Goal: Task Accomplishment & Management: Manage account settings

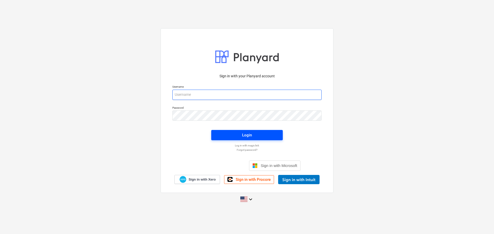
type input "[PERSON_NAME][EMAIL_ADDRESS][DOMAIN_NAME]"
click at [247, 134] on div "Login" at bounding box center [247, 135] width 10 height 7
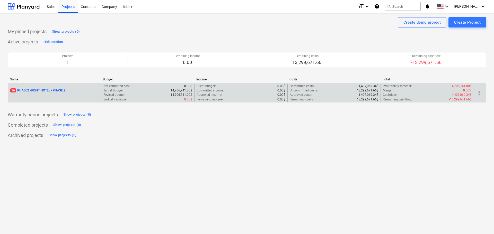
click at [31, 89] on p "16 PHASE2 - BIGHT HOTEL - PHASE 2" at bounding box center [37, 90] width 55 height 4
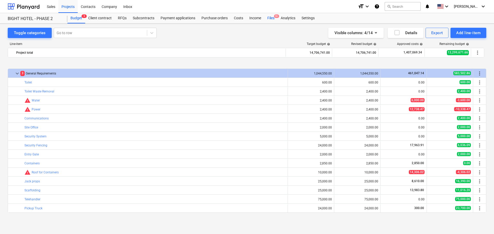
click at [270, 22] on div "Files 9+" at bounding box center [270, 18] width 13 height 10
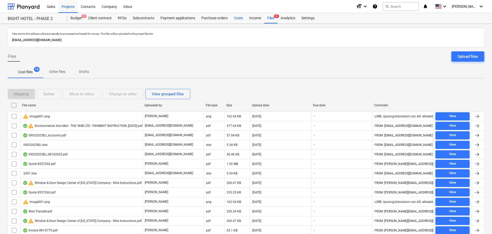
click at [239, 19] on div "Costs" at bounding box center [238, 18] width 15 height 10
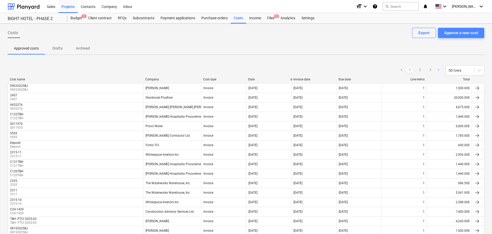
click at [476, 32] on div "Approve a new cost" at bounding box center [461, 33] width 34 height 7
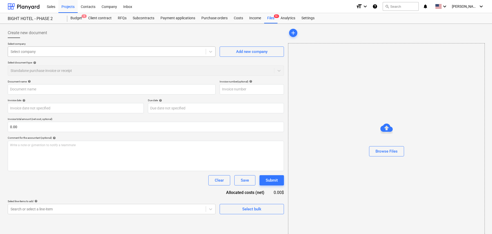
click at [117, 50] on div at bounding box center [107, 51] width 193 height 5
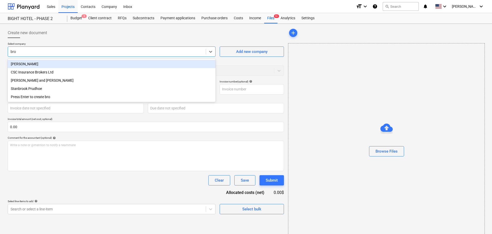
type input "broo"
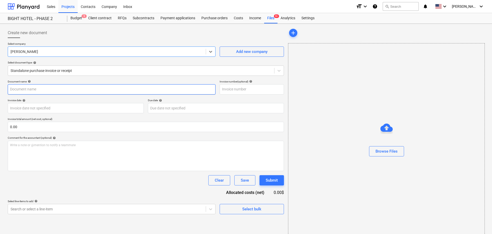
click at [85, 90] on input "text" at bounding box center [112, 89] width 208 height 10
type input "09172025BJ"
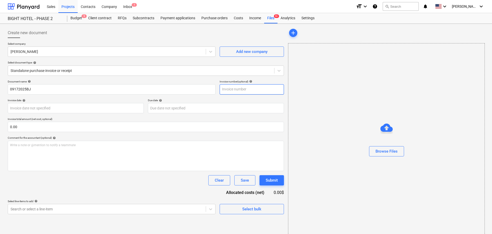
click at [264, 86] on input "text" at bounding box center [252, 89] width 64 height 10
paste input "09172025BJ"
type input "09172025BJ"
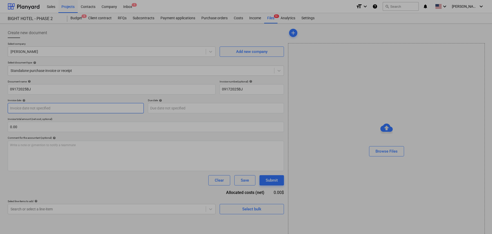
click at [68, 112] on body "Sales Projects Contacts Company Inbox 1 format_size keyboard_arrow_down help se…" at bounding box center [246, 117] width 492 height 234
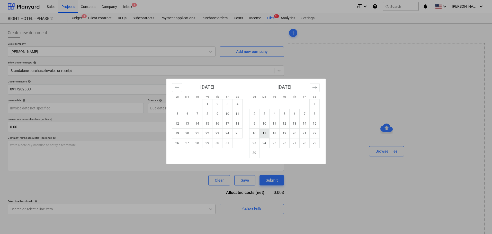
click at [266, 134] on td "17" at bounding box center [264, 134] width 10 height 10
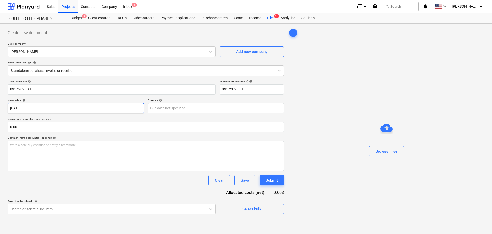
click at [42, 110] on body "Sales Projects Contacts Company Inbox 1 format_size keyboard_arrow_down help se…" at bounding box center [246, 117] width 492 height 234
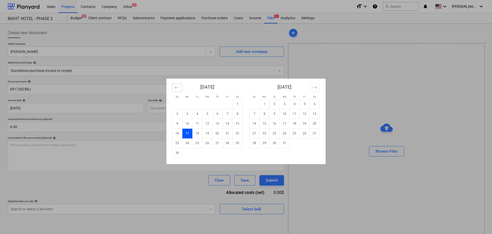
click at [177, 85] on button "Move backward to switch to the previous month." at bounding box center [177, 87] width 10 height 9
click at [176, 88] on icon "Move backward to switch to the previous month." at bounding box center [177, 87] width 5 height 5
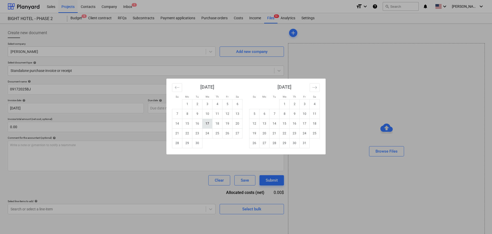
click at [206, 123] on td "17" at bounding box center [207, 124] width 10 height 10
type input "[DATE]"
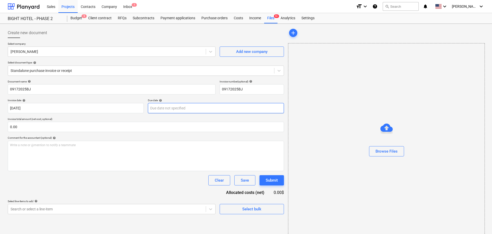
click at [164, 108] on body "Sales Projects Contacts Company Inbox 1 format_size keyboard_arrow_down help se…" at bounding box center [246, 117] width 492 height 234
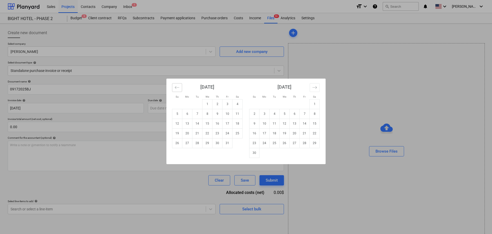
click at [175, 88] on icon "Move backward to switch to the previous month." at bounding box center [177, 87] width 5 height 5
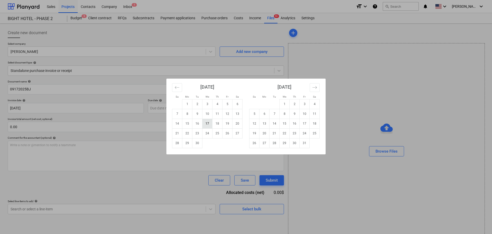
click at [206, 123] on td "17" at bounding box center [207, 124] width 10 height 10
type input "[DATE]"
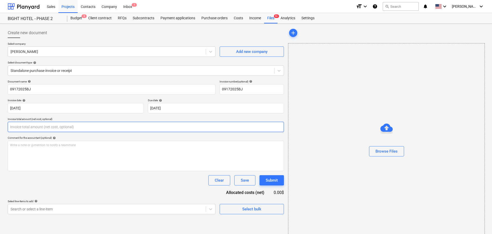
click at [61, 125] on input "text" at bounding box center [146, 127] width 276 height 10
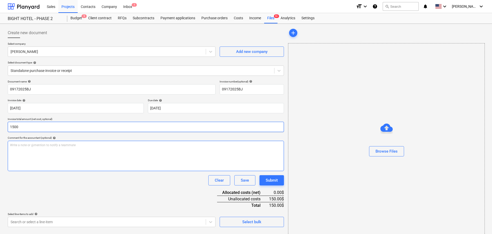
type input "1,500.00"
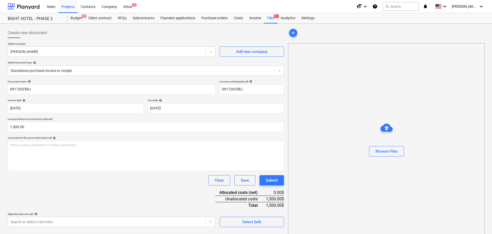
click at [59, 182] on div "Clear Save Submit" at bounding box center [146, 180] width 276 height 10
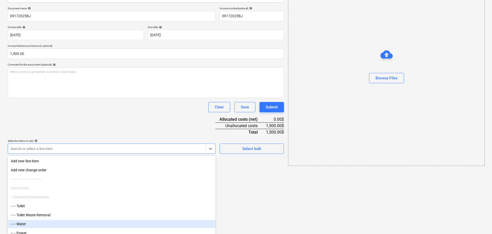
click at [47, 161] on body "Sales Projects Contacts Company Inbox 1 format_size keyboard_arrow_down help se…" at bounding box center [246, 44] width 492 height 234
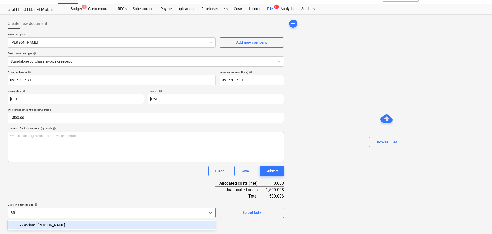
scroll to position [9, 0]
type input "BROO"
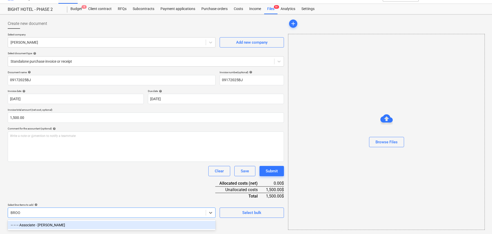
click at [71, 224] on div "-- -- -- Associate - [PERSON_NAME]" at bounding box center [112, 225] width 208 height 8
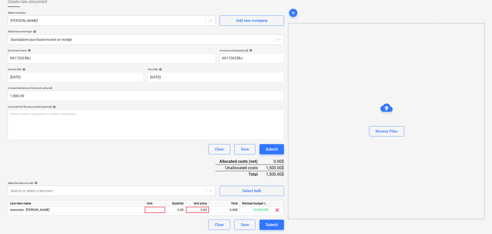
scroll to position [31, 0]
click at [105, 105] on div "Document name help 09172025BJ Invoice number (optional) help 09172025BJ Invoice…" at bounding box center [146, 139] width 276 height 181
click at [161, 210] on div at bounding box center [155, 210] width 21 height 6
type input "H"
type input "hrs"
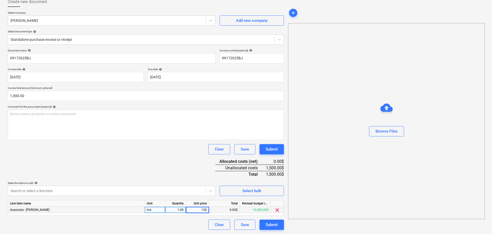
type input "1500"
click at [159, 170] on div "Document name help 09172025BJ Invoice number (optional) help 09172025BJ Invoice…" at bounding box center [146, 139] width 276 height 181
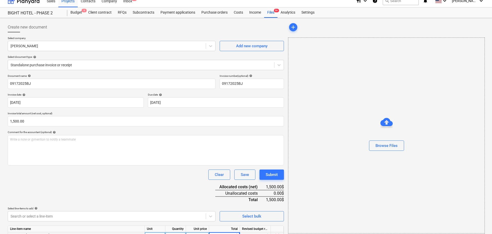
scroll to position [0, 0]
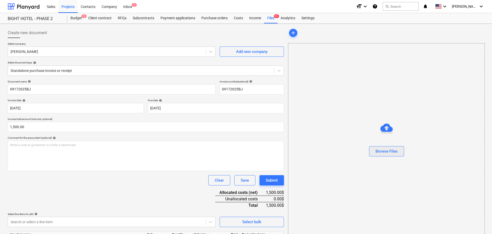
click at [376, 155] on div "Browse Files" at bounding box center [386, 151] width 22 height 7
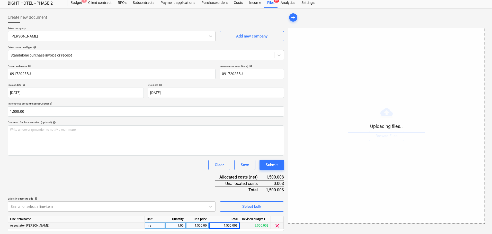
scroll to position [31, 0]
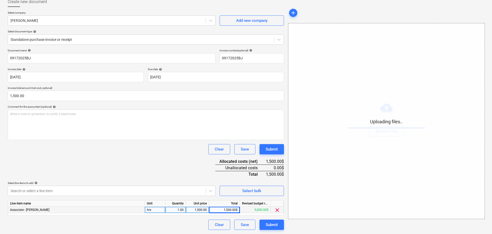
click at [133, 200] on div "Line-item name Unit Quantity Unit price Total Revised budget remaining Associat…" at bounding box center [146, 207] width 276 height 15
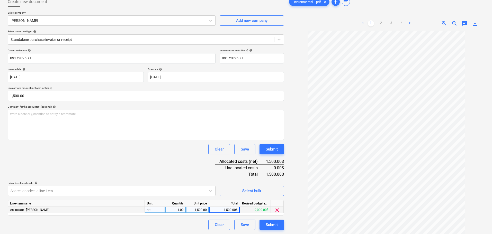
click at [84, 176] on div "Document name help 09172025BJ Invoice number (optional) help 09172025BJ Invoice…" at bounding box center [146, 139] width 276 height 181
click at [154, 163] on div "Document name help 09172025BJ Invoice number (optional) help 09172025BJ Invoice…" at bounding box center [146, 139] width 276 height 181
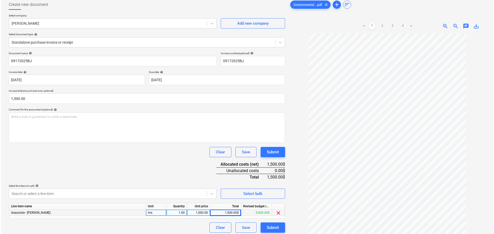
scroll to position [51, 0]
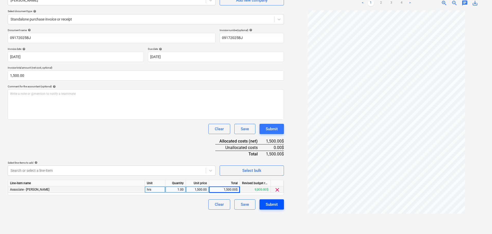
click at [275, 204] on div "Submit" at bounding box center [272, 204] width 12 height 7
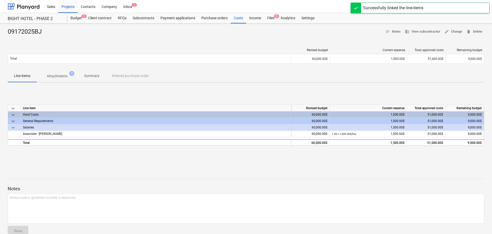
click at [404, 6] on div "Successfully linked the line-items" at bounding box center [393, 8] width 60 height 6
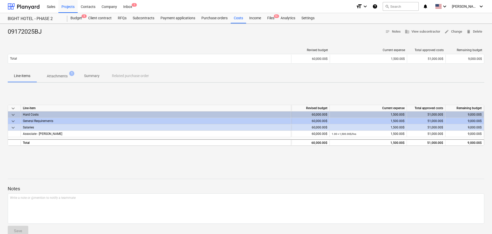
click at [135, 138] on div "keyboard_arrow_down Line-item Revised budget Current expense Total approved cos…" at bounding box center [246, 125] width 476 height 41
click at [269, 19] on div "Files 9+" at bounding box center [270, 18] width 13 height 10
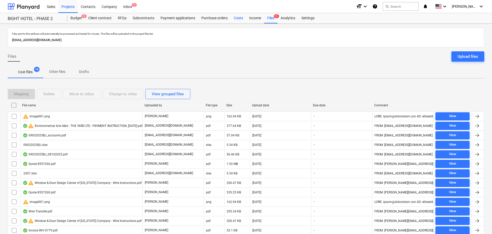
click at [231, 19] on div "Costs" at bounding box center [238, 18] width 15 height 10
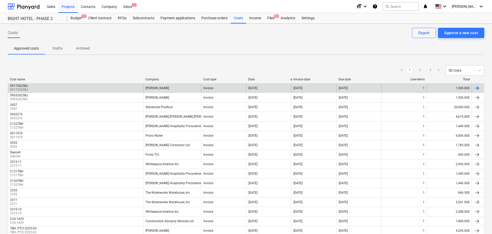
click at [62, 87] on div "09172025BJ 09172025BJ" at bounding box center [75, 88] width 135 height 8
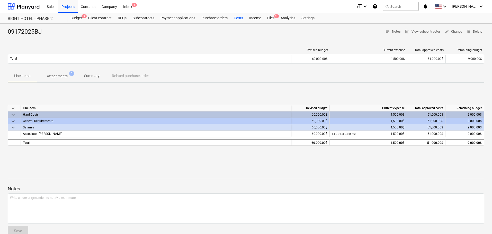
click at [68, 122] on div "General Requirements" at bounding box center [156, 121] width 266 height 6
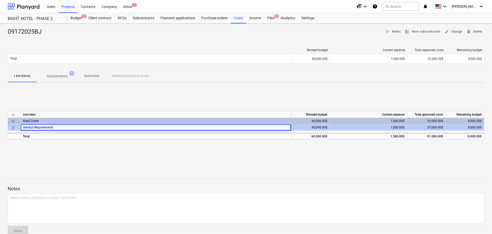
click at [63, 131] on div "keyboard_arrow_down Line-item Revised budget Current expense Total approved cos…" at bounding box center [246, 125] width 476 height 28
click at [155, 174] on div at bounding box center [246, 174] width 476 height 4
click at [13, 126] on span "keyboard_arrow_right" at bounding box center [13, 128] width 6 height 6
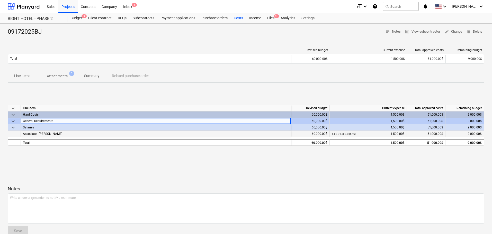
click at [357, 132] on div "1.00 × 1,500.00$ / hrs 1,500.00$" at bounding box center [368, 134] width 73 height 6
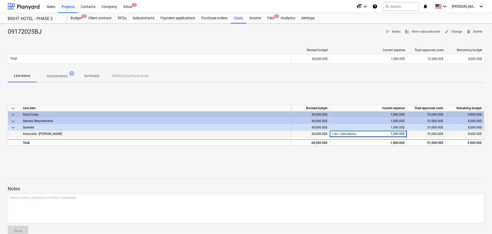
click at [397, 134] on div "1.00 × 1,500.00$ / hrs 1,500.00$" at bounding box center [368, 134] width 73 height 6
click at [403, 159] on div "keyboard_arrow_down Line-item Revised budget Current expense Total approved cos…" at bounding box center [246, 125] width 476 height 77
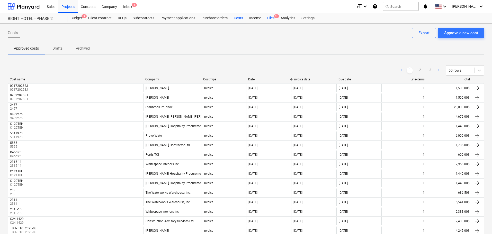
click at [267, 20] on div "Files 9+" at bounding box center [270, 18] width 13 height 10
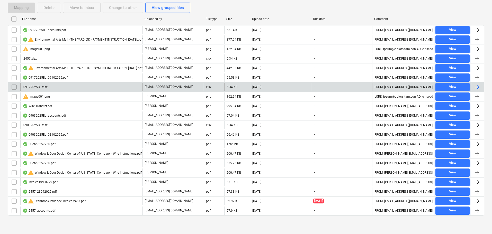
scroll to position [61, 0]
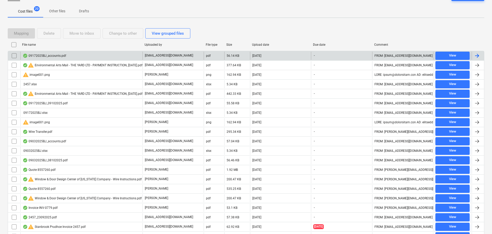
click at [13, 54] on input "checkbox" at bounding box center [14, 56] width 8 height 8
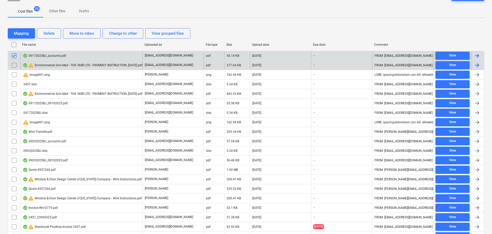
click at [14, 65] on input "checkbox" at bounding box center [14, 65] width 8 height 8
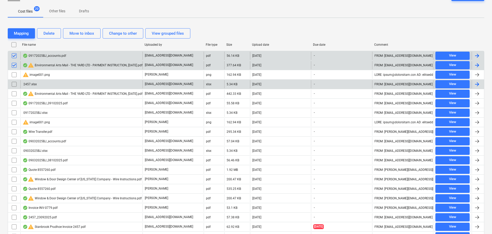
click at [13, 84] on input "checkbox" at bounding box center [14, 84] width 8 height 8
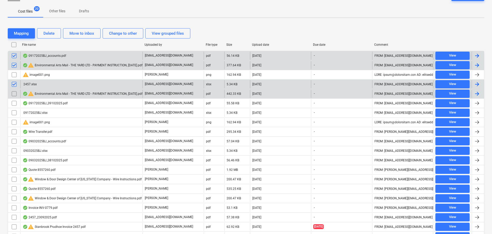
click at [13, 94] on input "checkbox" at bounding box center [14, 94] width 8 height 8
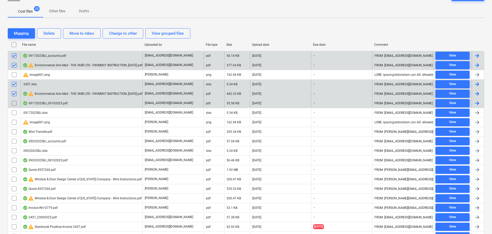
click at [13, 103] on input "checkbox" at bounding box center [14, 103] width 8 height 8
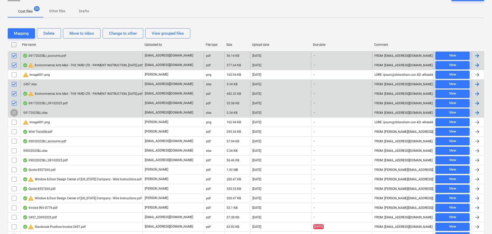
click at [15, 113] on input "checkbox" at bounding box center [14, 113] width 8 height 8
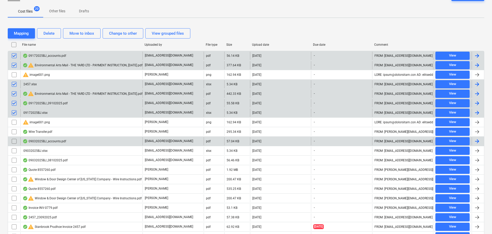
click at [16, 142] on input "checkbox" at bounding box center [14, 141] width 8 height 8
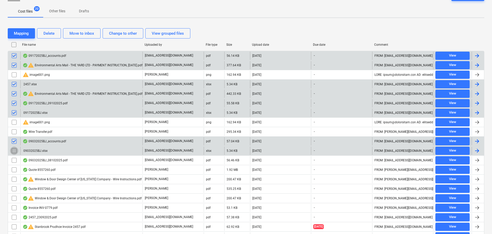
click at [16, 152] on input "checkbox" at bounding box center [14, 151] width 8 height 8
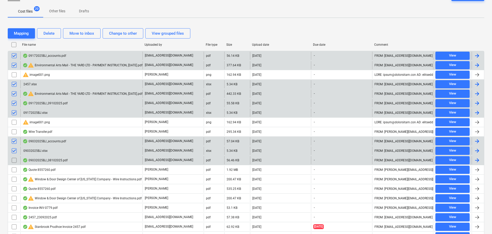
click at [13, 159] on input "checkbox" at bounding box center [14, 160] width 8 height 8
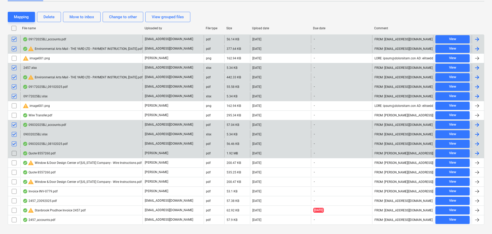
scroll to position [86, 0]
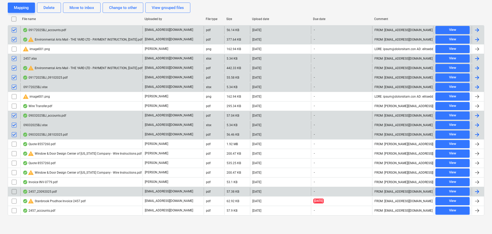
click at [14, 192] on input "checkbox" at bounding box center [14, 192] width 8 height 8
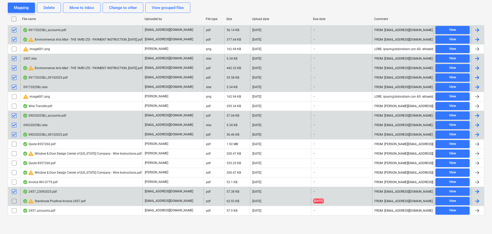
click at [15, 200] on input "checkbox" at bounding box center [14, 201] width 8 height 8
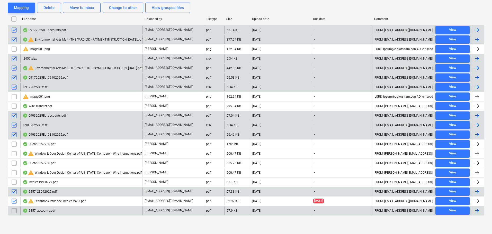
click at [15, 213] on input "checkbox" at bounding box center [14, 211] width 8 height 8
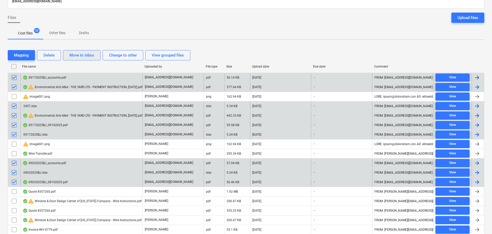
scroll to position [0, 0]
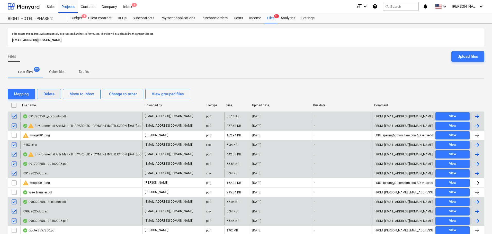
click at [56, 94] on button "Delete" at bounding box center [49, 94] width 24 height 10
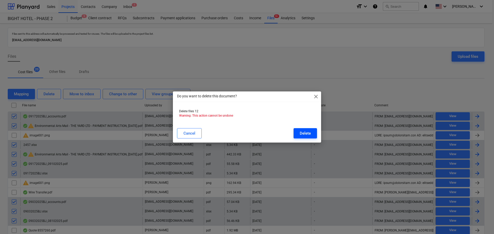
click at [299, 137] on div "Delete" at bounding box center [304, 133] width 11 height 7
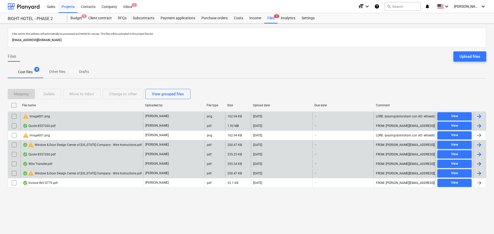
drag, startPoint x: 421, startPoint y: 67, endPoint x: 353, endPoint y: 66, distance: 68.4
click at [421, 67] on div "Cost files 8 Other files Drafts" at bounding box center [247, 72] width 478 height 12
click at [15, 114] on input "checkbox" at bounding box center [14, 116] width 8 height 8
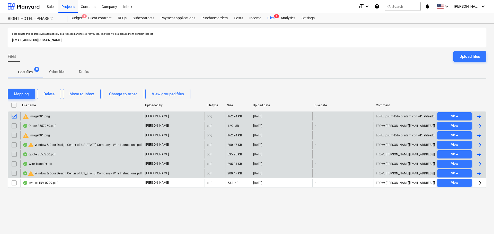
click at [15, 136] on input "checkbox" at bounding box center [14, 135] width 8 height 8
click at [50, 96] on div "Delete" at bounding box center [48, 94] width 11 height 7
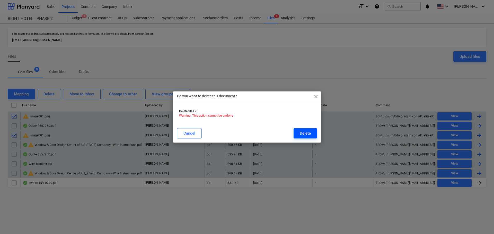
click at [307, 135] on div "Delete" at bounding box center [304, 133] width 11 height 7
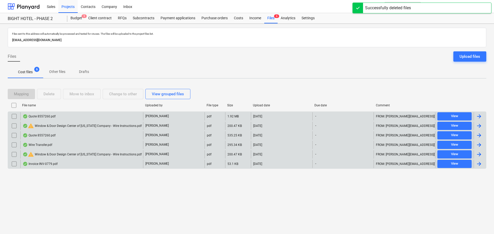
click at [79, 165] on div "Invoice INV-0779.pdf" at bounding box center [81, 164] width 123 height 8
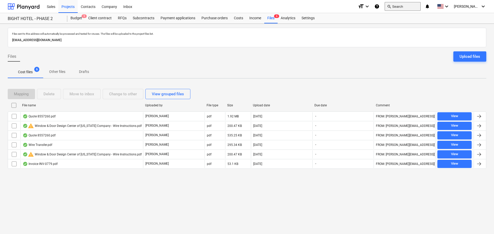
click at [411, 3] on button "search Search" at bounding box center [402, 6] width 36 height 9
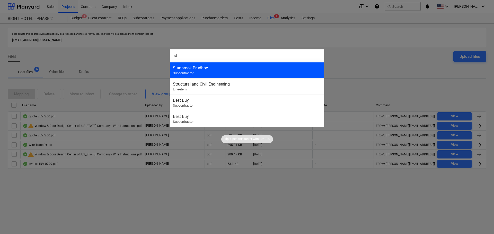
type input "st"
click at [223, 66] on div "Stanbrook Prudhoe" at bounding box center [247, 68] width 148 height 5
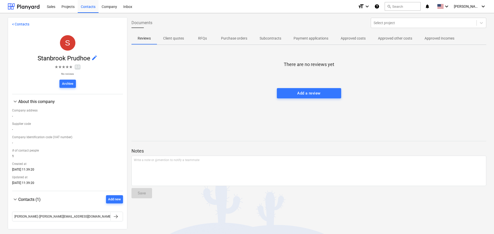
click at [396, 39] on p "Approved other costs" at bounding box center [395, 38] width 34 height 5
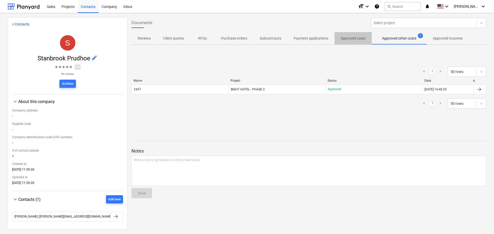
click at [362, 37] on p "Approved costs" at bounding box center [352, 38] width 25 height 5
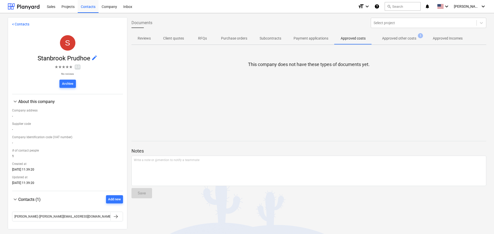
click at [391, 38] on p "Approved other costs" at bounding box center [399, 38] width 34 height 5
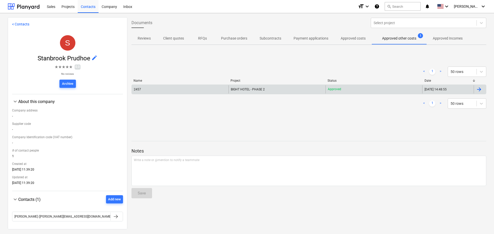
click at [159, 90] on div "2457" at bounding box center [180, 89] width 97 height 8
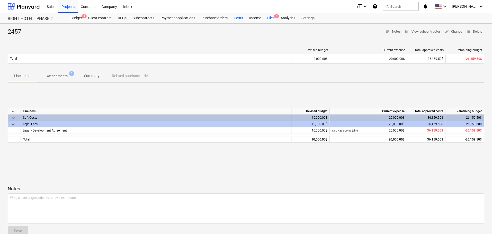
click at [265, 18] on div "Files 6" at bounding box center [270, 18] width 13 height 10
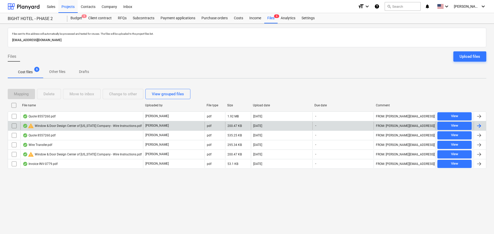
click at [76, 123] on div "warning Window & Door Design Center of [US_STATE] Company - Wire Instructions.p…" at bounding box center [82, 126] width 119 height 6
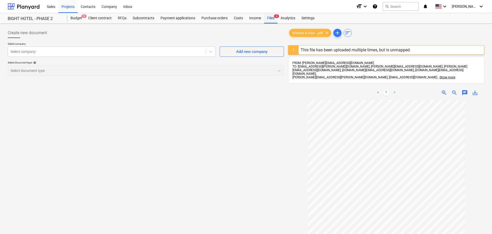
click at [268, 21] on div "Files 6" at bounding box center [270, 18] width 13 height 10
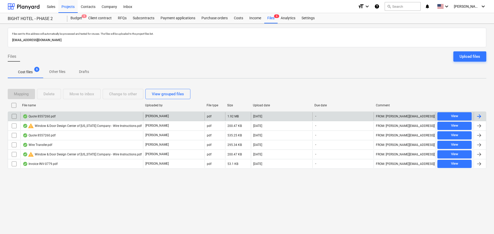
click at [86, 116] on div "Quote 8557260.pdf" at bounding box center [81, 116] width 123 height 8
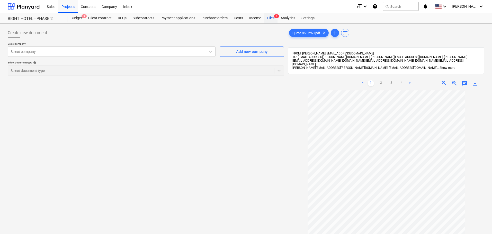
click at [270, 16] on div "Files 6" at bounding box center [270, 18] width 13 height 10
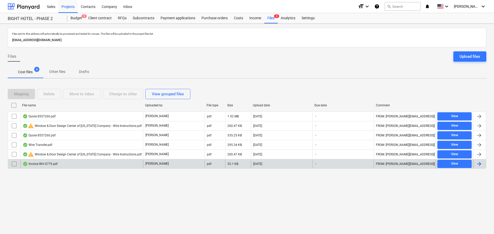
click at [91, 166] on div "Invoice INV-0779.pdf" at bounding box center [81, 164] width 123 height 8
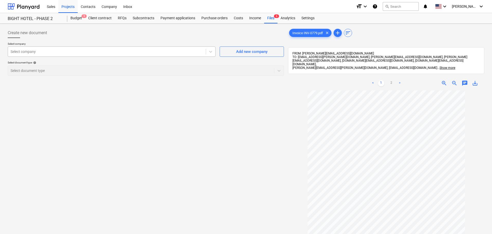
click at [147, 54] on div at bounding box center [107, 51] width 193 height 5
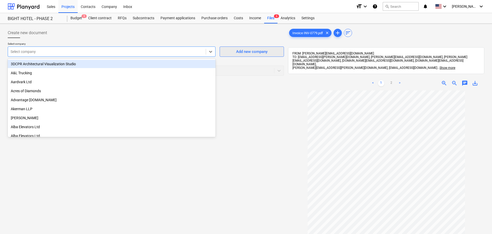
click at [239, 51] on div "Add new company" at bounding box center [251, 51] width 31 height 7
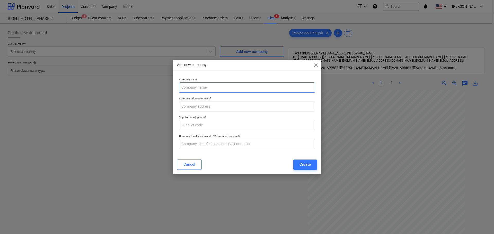
click at [198, 86] on input "text" at bounding box center [247, 88] width 136 height 10
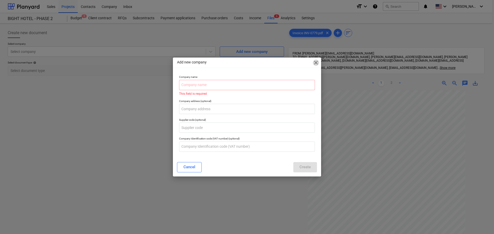
click at [315, 64] on span "close" at bounding box center [316, 63] width 6 height 6
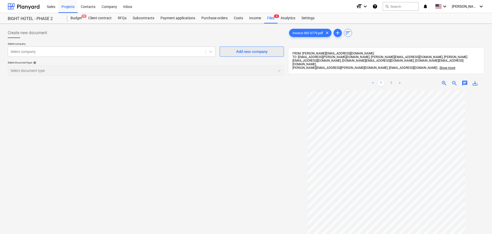
click at [241, 50] on div "Add new company" at bounding box center [251, 51] width 31 height 7
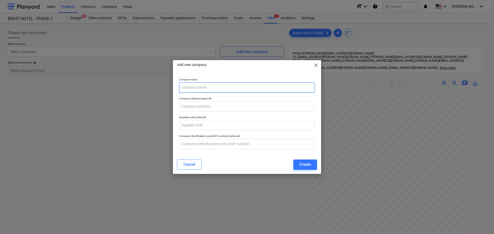
click at [223, 87] on input "text" at bounding box center [247, 88] width 136 height 10
paste input "[US_STATE] Eucalyptus Trading LLC / Supply Scout"
type input "[US_STATE] Eucalyptus Trading LLC / Supply Scout"
click at [302, 163] on div "Create" at bounding box center [304, 164] width 11 height 7
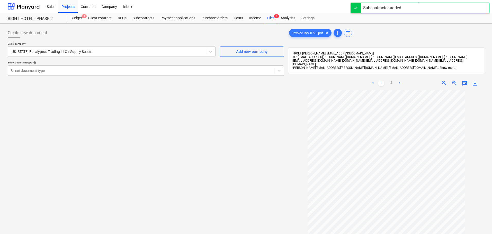
click at [52, 72] on div at bounding box center [141, 70] width 261 height 5
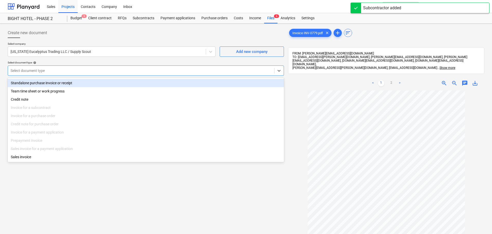
click at [52, 84] on div "Standalone purchase invoice or receipt" at bounding box center [146, 83] width 276 height 8
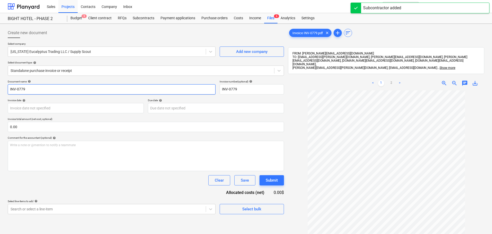
click at [42, 90] on input "INV-0779" at bounding box center [112, 89] width 208 height 10
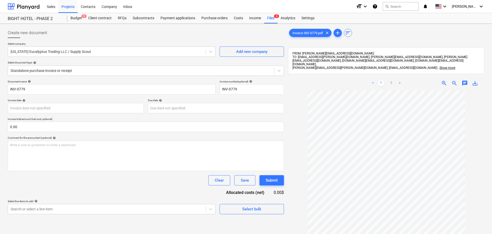
click at [245, 99] on div "Due date help" at bounding box center [216, 100] width 136 height 3
click at [74, 117] on div "Document name help INV-0779 Invoice number (optional) help INV-0779 Invoice dat…" at bounding box center [146, 147] width 276 height 134
click at [71, 108] on body "Sales Projects Contacts Company Inbox format_size keyboard_arrow_down help sear…" at bounding box center [246, 117] width 492 height 234
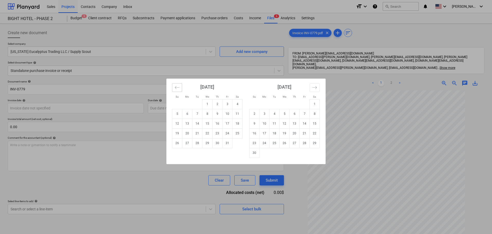
click at [180, 88] on button "Move backward to switch to the previous month." at bounding box center [177, 87] width 10 height 9
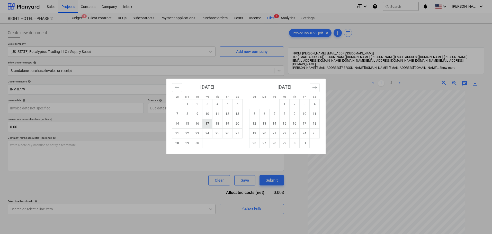
click at [207, 122] on td "17" at bounding box center [207, 124] width 10 height 10
type input "[DATE]"
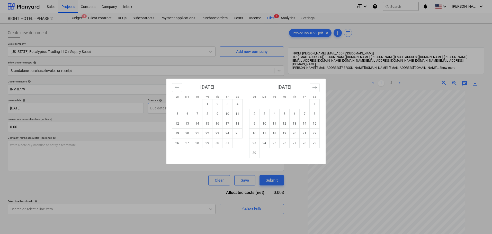
click at [176, 109] on body "Sales Projects Contacts Company Inbox format_size keyboard_arrow_down help sear…" at bounding box center [246, 117] width 492 height 234
click at [226, 133] on td "24" at bounding box center [227, 134] width 10 height 10
type input "[DATE]"
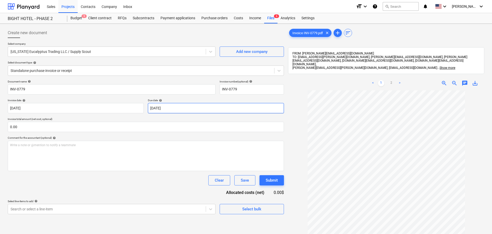
click at [164, 110] on body "Sales Projects Contacts Company Inbox format_size keyboard_arrow_down help sear…" at bounding box center [246, 117] width 492 height 234
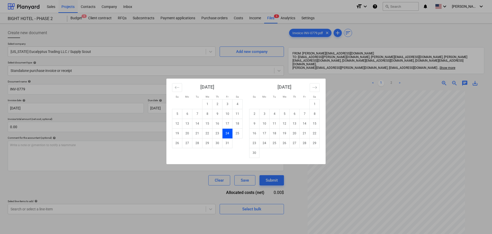
click at [142, 119] on div "Su Mo Tu We Th Fr Sa Su Mo Tu We Th Fr Sa [DATE] 1 2 3 4 5 6 7 8 9 10 11 12 13 …" at bounding box center [246, 117] width 492 height 234
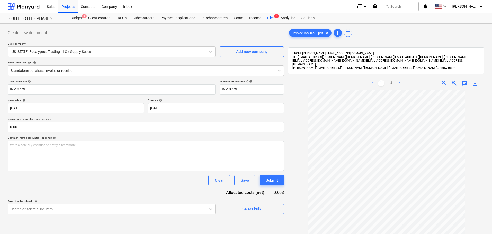
click at [110, 122] on p "Invoice total amount (net cost, optional)" at bounding box center [146, 119] width 276 height 4
click at [103, 128] on input "text" at bounding box center [146, 127] width 276 height 10
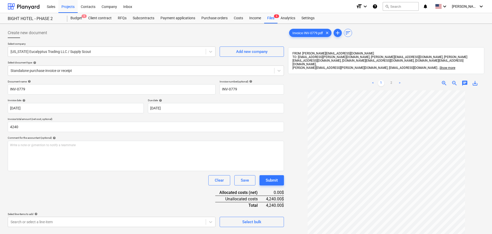
type input "4,240.00"
click at [98, 191] on div "Document name help INV-0779 Invoice number (optional) help INV-0779 Invoice dat…" at bounding box center [146, 153] width 276 height 147
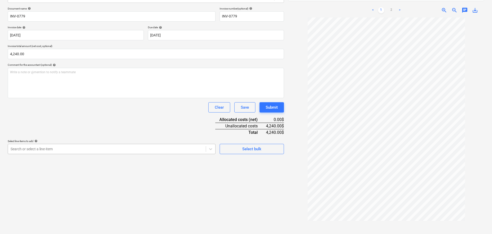
click at [46, 147] on div at bounding box center [107, 149] width 193 height 5
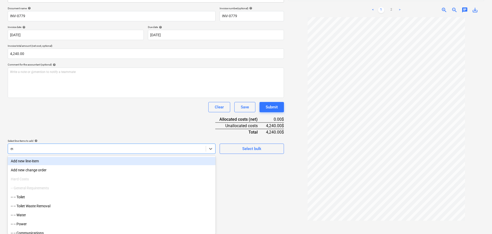
scroll to position [73, 0]
type input "euc"
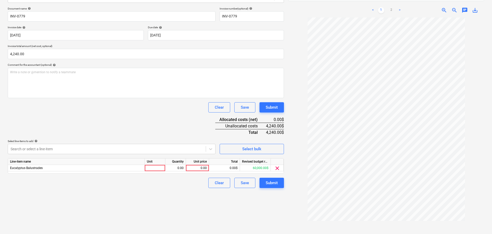
click at [64, 123] on div "Document name help INV-0779 Invoice number (optional) help INV-0779 Invoice dat…" at bounding box center [146, 97] width 276 height 181
click at [159, 168] on div at bounding box center [155, 168] width 21 height 6
type input "h"
type input "pcs"
click at [181, 169] on div "0.00" at bounding box center [175, 168] width 16 height 6
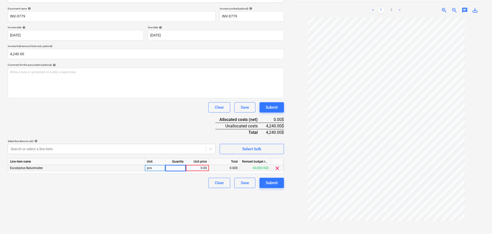
type input "1"
type input "200"
type input "19.5"
click at [112, 148] on div at bounding box center [107, 149] width 193 height 5
type input "f"
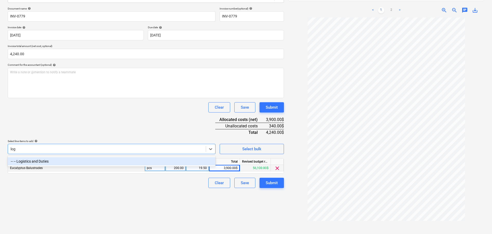
type input "logi"
click at [117, 160] on div "-- -- Logistics and Duties" at bounding box center [112, 161] width 208 height 8
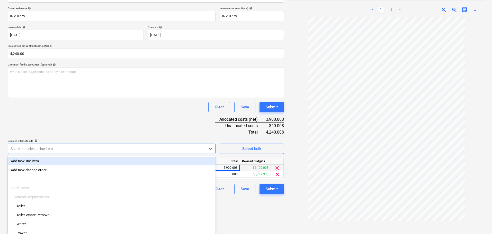
click at [148, 116] on div "Document name help INV-0779 Invoice number (optional) help INV-0779 Invoice dat…" at bounding box center [146, 101] width 276 height 188
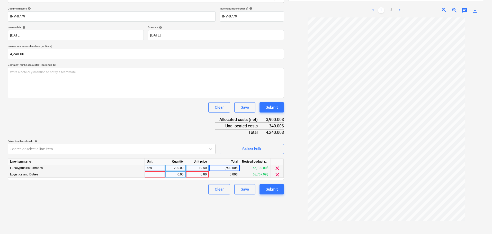
click at [152, 174] on div at bounding box center [155, 174] width 21 height 6
type input "h"
type input "n"
type input "340"
click at [162, 212] on div "Create new document Select company [US_STATE] Eucalyptus Trading LLC / Supply S…" at bounding box center [146, 96] width 280 height 287
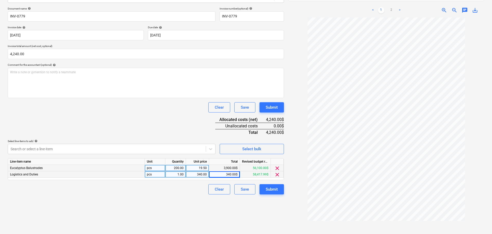
click at [155, 176] on div "pcs" at bounding box center [155, 174] width 21 height 6
click at [157, 176] on input "pcs" at bounding box center [155, 174] width 20 height 6
drag, startPoint x: 159, startPoint y: 176, endPoint x: 120, endPoint y: 176, distance: 38.3
click at [0, 0] on div "Logistics and Duties pcs 1.00 340.00 340.00$ 58,417.99$ clear" at bounding box center [0, 0] width 0 height 0
type input "t"
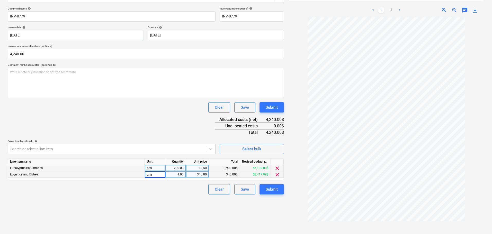
type input "c"
type input "k"
type input "hrs"
click at [158, 193] on div "Clear Save Submit" at bounding box center [146, 189] width 276 height 10
click at [273, 190] on div "Submit" at bounding box center [272, 189] width 12 height 7
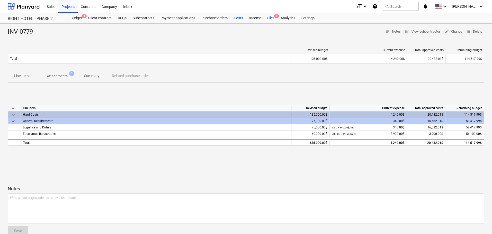
click at [268, 19] on div "Files 9" at bounding box center [270, 18] width 13 height 10
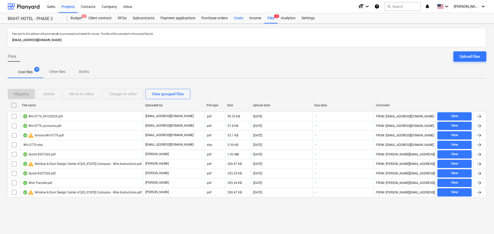
click at [235, 19] on div "Costs" at bounding box center [238, 18] width 15 height 10
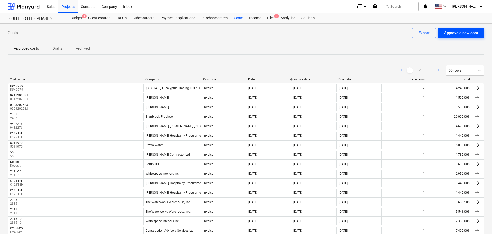
click at [457, 30] on div "Approve a new cost" at bounding box center [461, 33] width 34 height 7
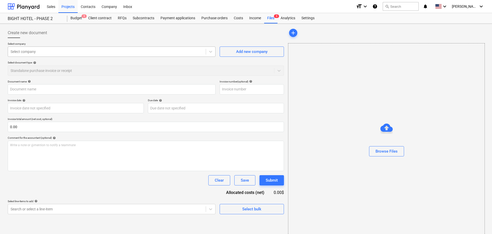
click at [82, 54] on div at bounding box center [107, 51] width 193 height 5
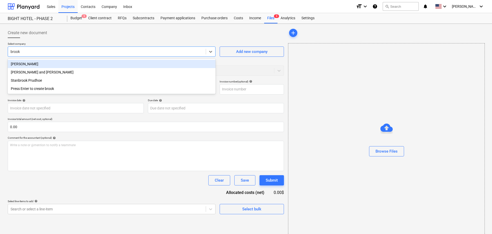
type input "[PERSON_NAME]"
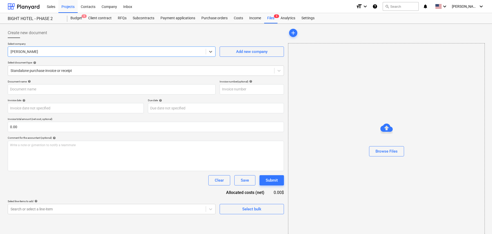
click at [85, 76] on div "Select company option [PERSON_NAME] , selected. Select is focused ,type to refi…" at bounding box center [146, 61] width 276 height 38
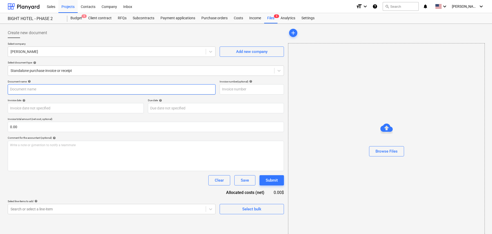
click at [66, 89] on input "text" at bounding box center [112, 89] width 208 height 10
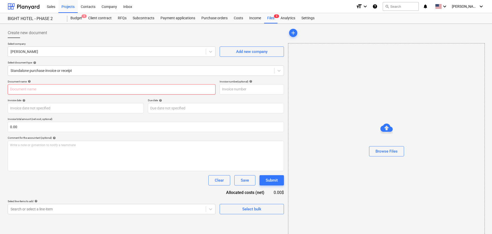
click at [42, 88] on input "text" at bounding box center [112, 89] width 208 height 10
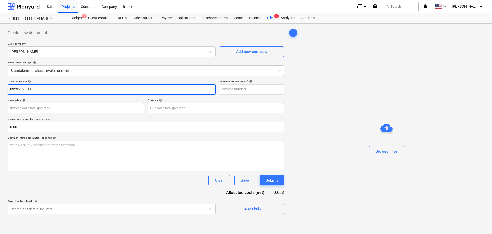
type input "09292025BJ"
drag, startPoint x: 148, startPoint y: 90, endPoint x: -31, endPoint y: 90, distance: 178.7
click at [0, 90] on html "Sales Projects Contacts Company Inbox format_size keyboard_arrow_down help sear…" at bounding box center [246, 117] width 492 height 234
drag, startPoint x: 243, startPoint y: 87, endPoint x: 166, endPoint y: 94, distance: 76.7
click at [242, 87] on input "text" at bounding box center [252, 89] width 64 height 10
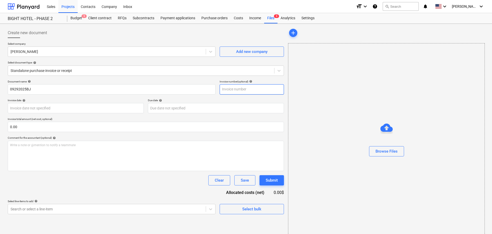
paste input "09292025BJ"
type input "09292025BJ"
click at [69, 118] on p "Invoice total amount (net cost, optional)" at bounding box center [146, 119] width 276 height 4
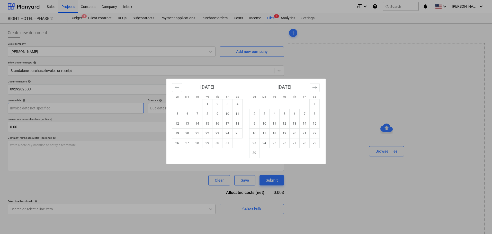
click at [66, 111] on body "Sales Projects Contacts Company Inbox format_size keyboard_arrow_down help sear…" at bounding box center [246, 117] width 492 height 234
click at [176, 87] on icon "Move backward to switch to the previous month." at bounding box center [177, 87] width 4 height 3
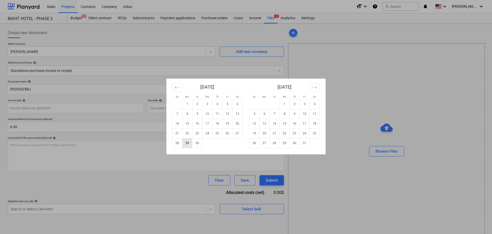
click at [184, 142] on td "29" at bounding box center [187, 143] width 10 height 10
type input "[DATE]"
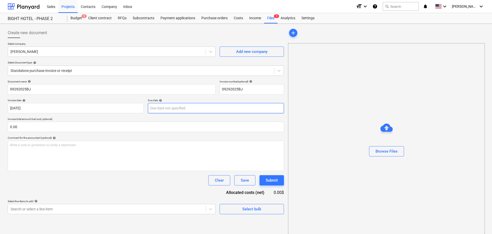
click at [171, 108] on body "Sales Projects Contacts Company Inbox format_size keyboard_arrow_down help sear…" at bounding box center [246, 117] width 492 height 234
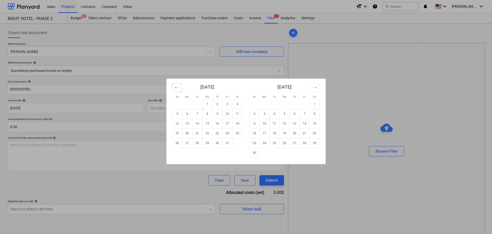
click at [177, 87] on icon "Move backward to switch to the previous month." at bounding box center [177, 87] width 5 height 5
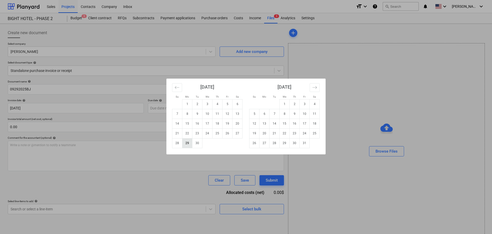
click at [186, 143] on td "29" at bounding box center [187, 143] width 10 height 10
type input "[DATE]"
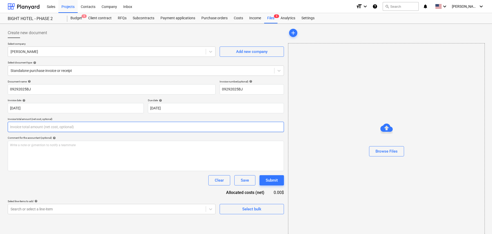
click at [57, 126] on input "text" at bounding box center [146, 127] width 276 height 10
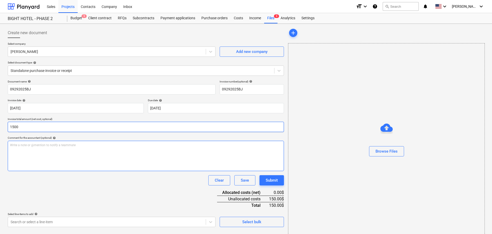
type input "1,500.00"
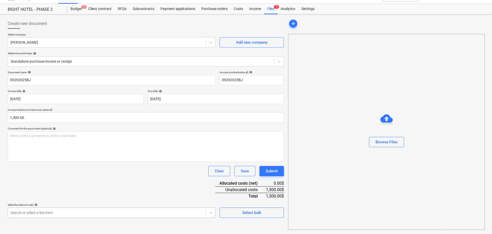
click at [103, 211] on body "Sales Projects Contacts Company Inbox format_size keyboard_arrow_down help sear…" at bounding box center [246, 108] width 492 height 234
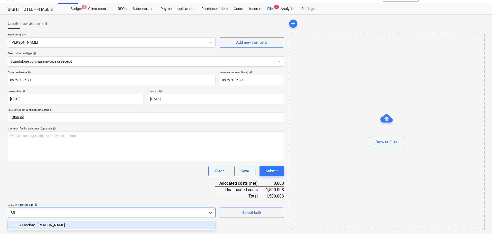
scroll to position [9, 0]
type input "BROO"
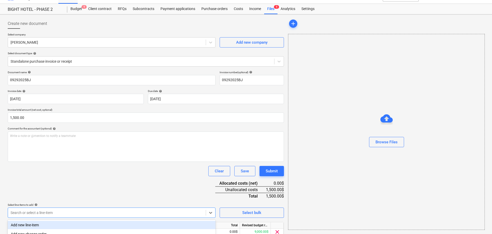
click at [99, 167] on div "Clear Save Submit" at bounding box center [146, 171] width 276 height 10
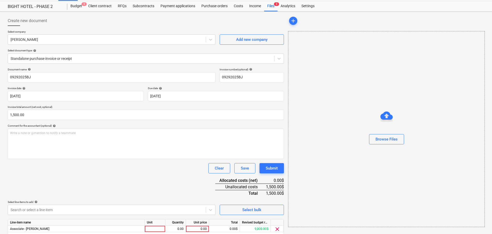
scroll to position [31, 0]
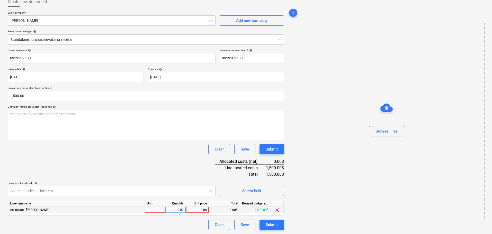
click at [152, 208] on div at bounding box center [155, 210] width 21 height 6
type input "H"
type input "hrs"
type input "1500"
click at [149, 166] on div "Document name help 09292025BJ Invoice number (optional) help 09292025BJ Invoice…" at bounding box center [146, 139] width 276 height 181
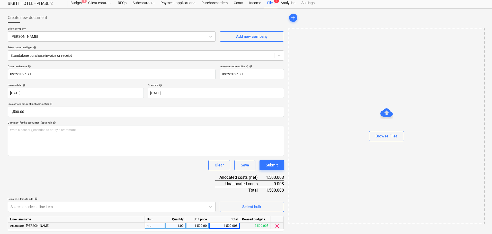
scroll to position [0, 0]
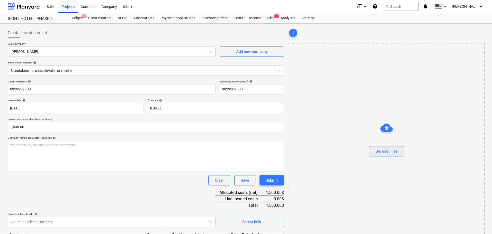
click at [377, 153] on div "Browse Files" at bounding box center [386, 151] width 22 height 7
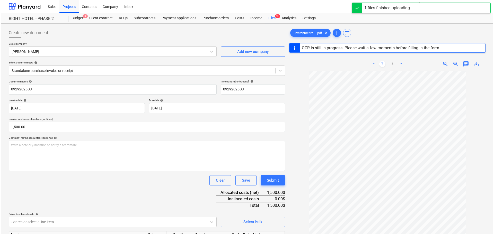
scroll to position [61, 0]
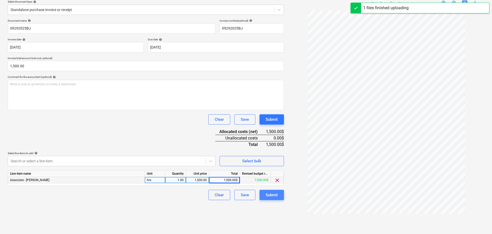
click at [273, 196] on div "Submit" at bounding box center [272, 195] width 12 height 7
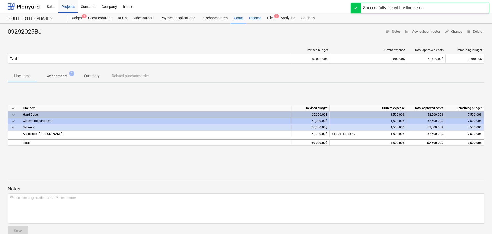
click at [264, 20] on div "Files 9" at bounding box center [270, 18] width 13 height 10
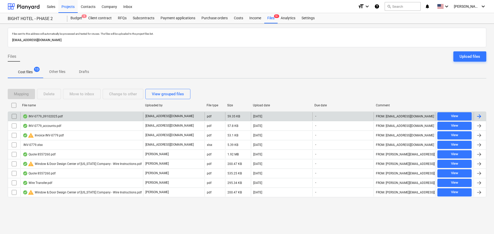
click at [13, 115] on input "checkbox" at bounding box center [14, 116] width 8 height 8
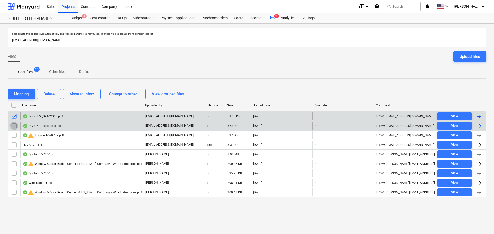
click at [14, 126] on input "checkbox" at bounding box center [14, 126] width 8 height 8
click at [14, 135] on input "checkbox" at bounding box center [14, 135] width 8 height 8
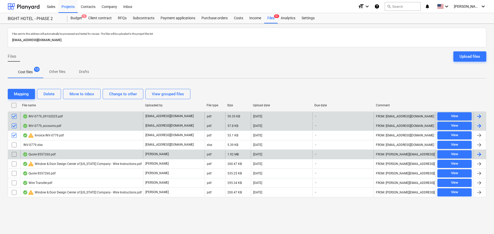
click at [14, 150] on div "Quote 8557260.pdf [PERSON_NAME] pdf 1.92 MB [DATE] - FROM: [PERSON_NAME][EMAIL_…" at bounding box center [247, 155] width 478 height 10
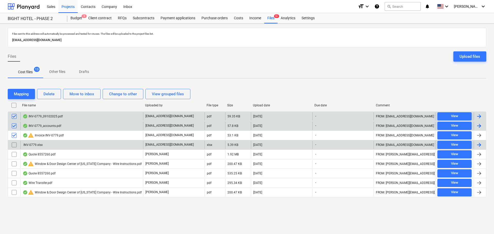
click at [16, 144] on input "checkbox" at bounding box center [14, 145] width 8 height 8
click at [58, 95] on button "Delete" at bounding box center [49, 94] width 24 height 10
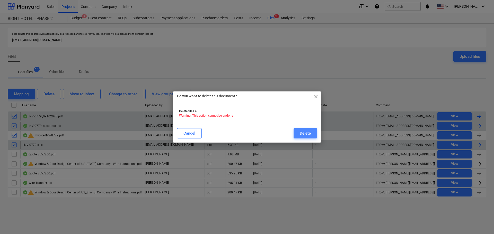
click at [312, 134] on button "Delete" at bounding box center [304, 133] width 23 height 10
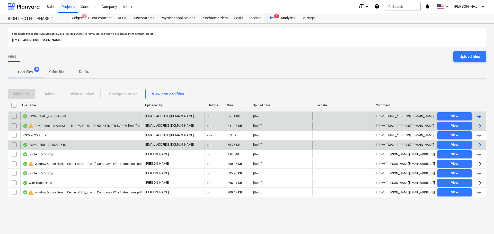
click at [266, 19] on div "Files 9" at bounding box center [270, 18] width 13 height 10
click at [12, 108] on input "checkbox" at bounding box center [14, 105] width 8 height 8
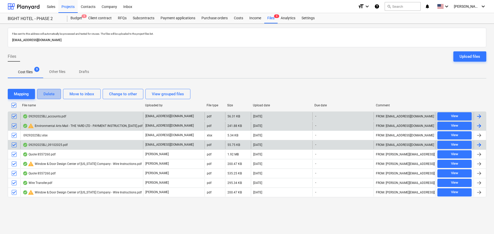
click at [56, 95] on button "Delete" at bounding box center [49, 94] width 24 height 10
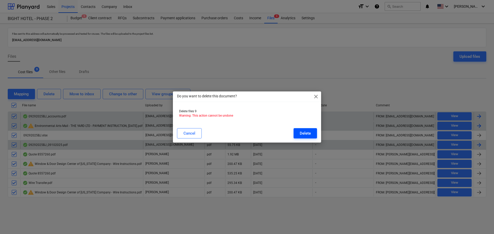
click at [306, 134] on div "Delete" at bounding box center [304, 133] width 11 height 7
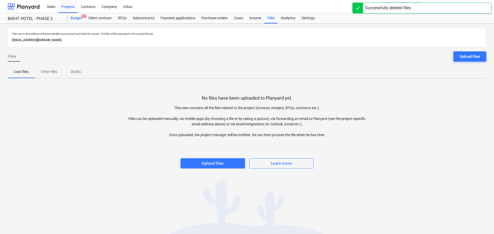
click at [71, 20] on div "Budget 9" at bounding box center [76, 18] width 18 height 10
